Goal: Use online tool/utility: Utilize a website feature to perform a specific function

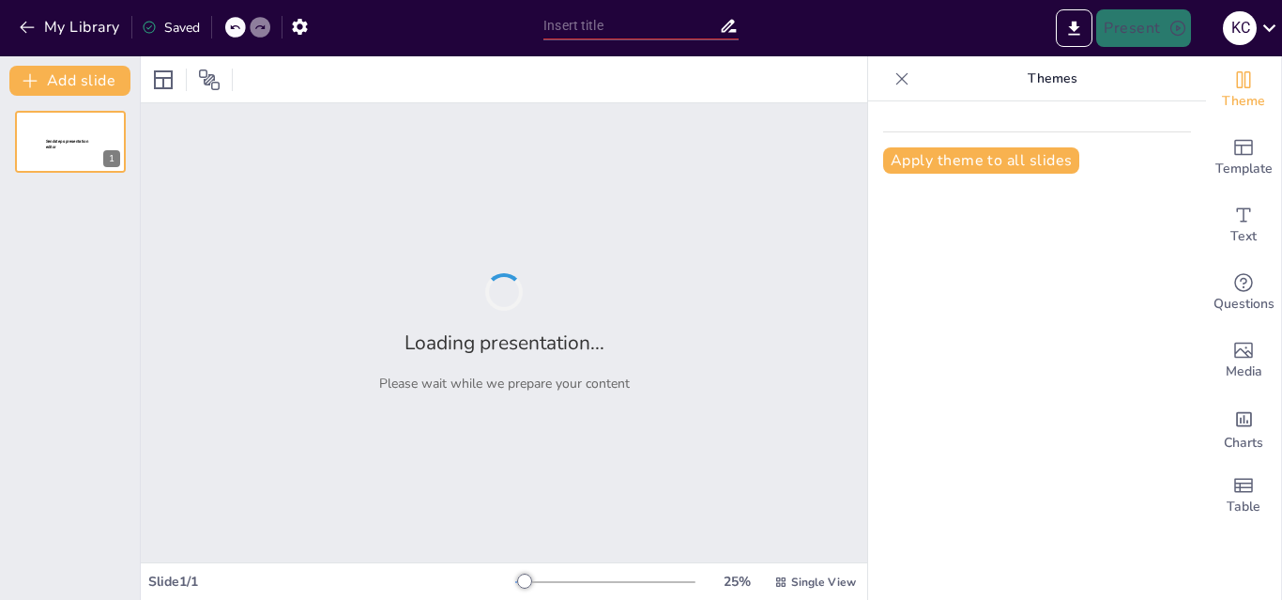
type input "Exploring the Verb 'To Be': A Knowledge Check"
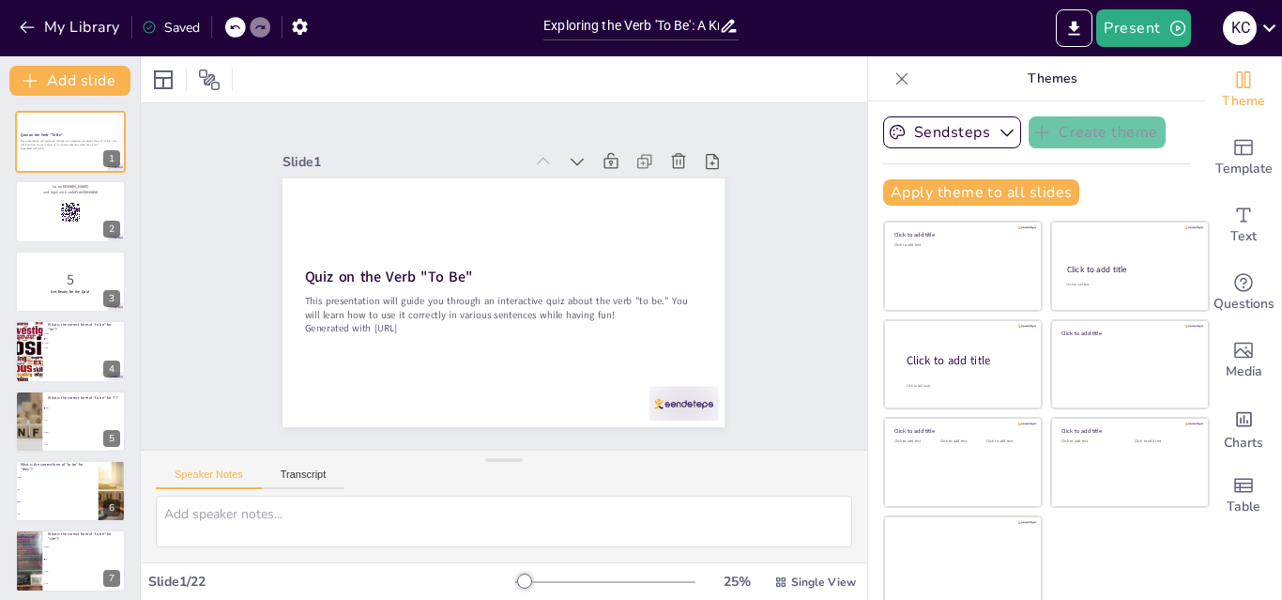
checkbox input "true"
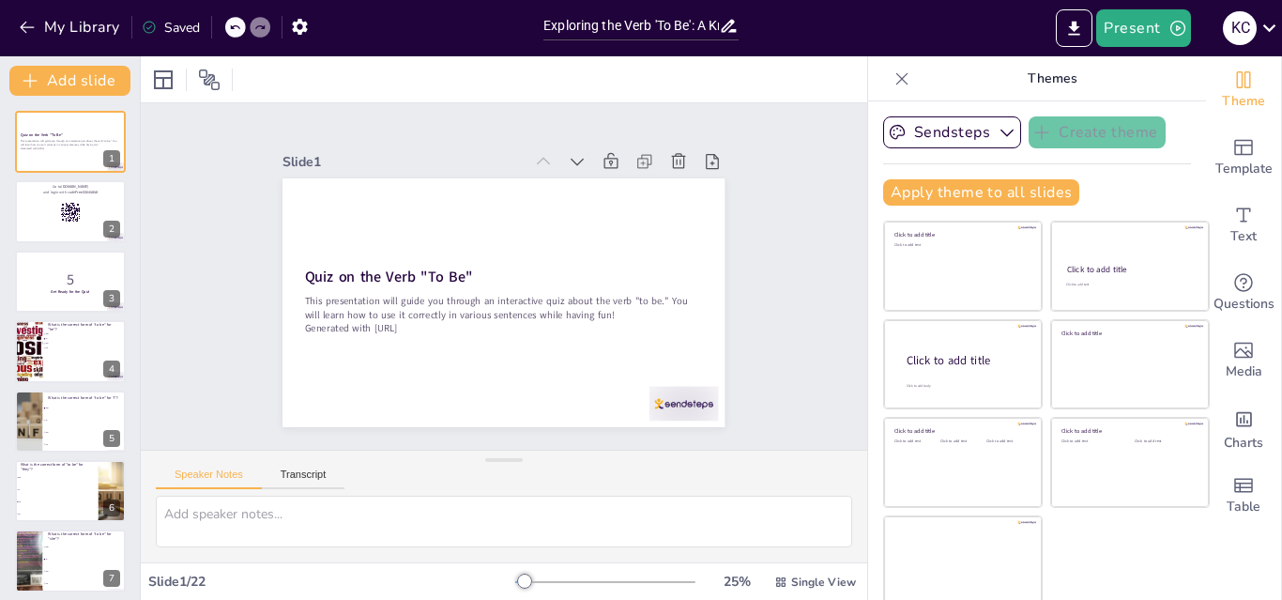
checkbox input "true"
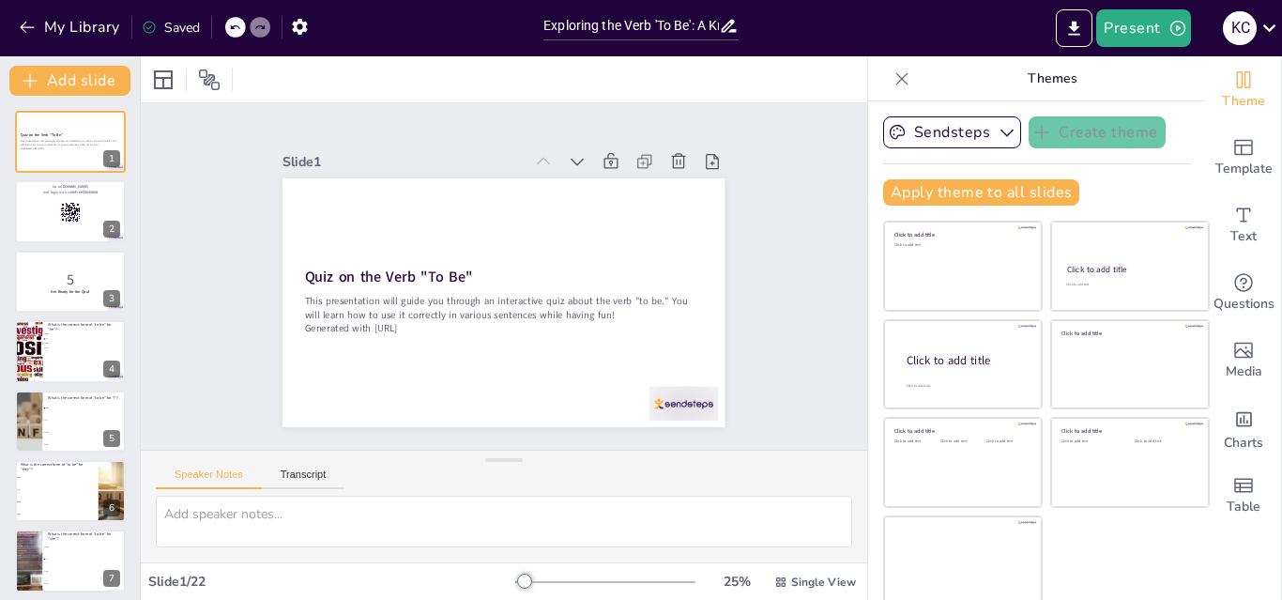
checkbox input "true"
